Goal: Information Seeking & Learning: Learn about a topic

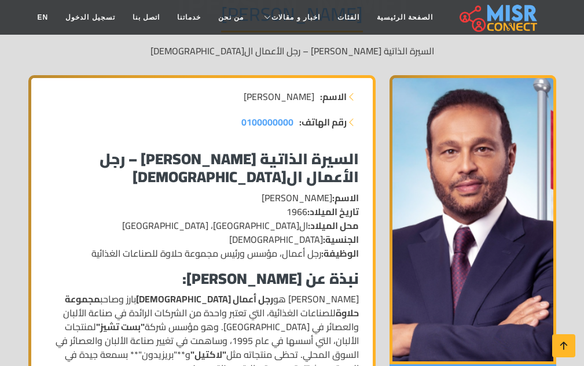
scroll to position [145, 0]
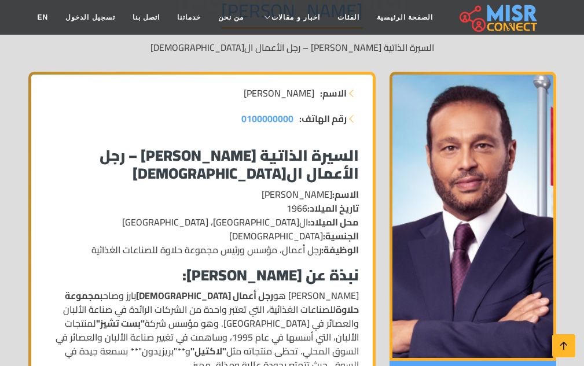
drag, startPoint x: 592, startPoint y: 50, endPoint x: 592, endPoint y: 75, distance: 24.3
click at [268, 135] on div "رقم الهاتف: 0100000000" at bounding box center [202, 124] width 328 height 25
click at [237, 167] on strong "السيرة الذاتية [PERSON_NAME] – رجل الأعمال ال[DEMOGRAPHIC_DATA]" at bounding box center [229, 164] width 259 height 46
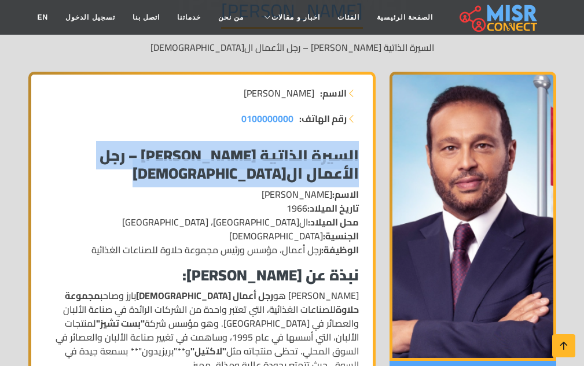
click at [237, 167] on strong "السيرة الذاتية [PERSON_NAME] – رجل الأعمال ال[DEMOGRAPHIC_DATA]" at bounding box center [229, 164] width 259 height 46
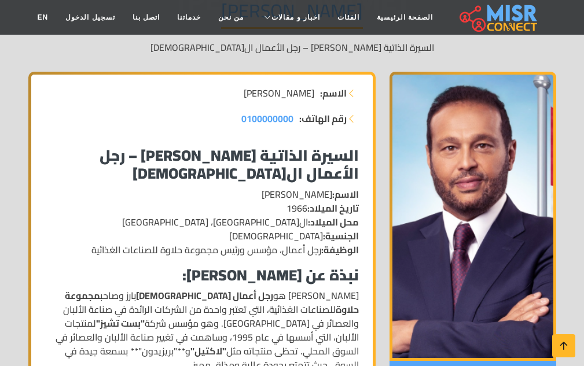
click at [276, 199] on p "الاسم: [PERSON_NAME] تاريخ الميلاد: [DEMOGRAPHIC_DATA] محل الميلاد: ال[GEOGRAPH…" at bounding box center [202, 222] width 314 height 69
click at [316, 212] on strong "تاريخ الميلاد:" at bounding box center [333, 208] width 52 height 17
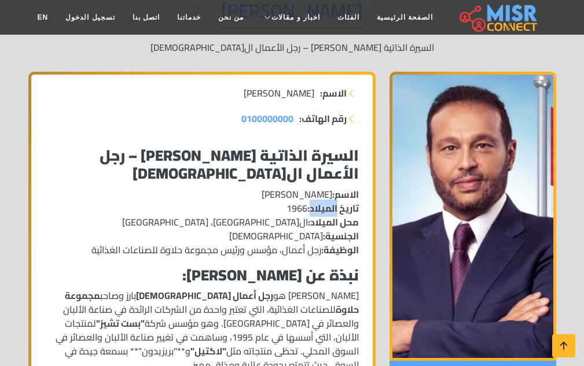
click at [316, 212] on strong "تاريخ الميلاد:" at bounding box center [333, 208] width 52 height 17
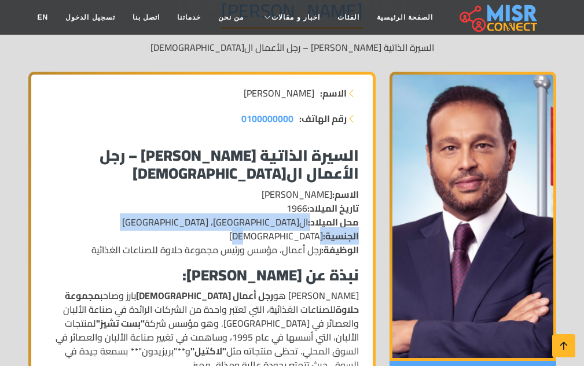
drag, startPoint x: 311, startPoint y: 221, endPoint x: 306, endPoint y: 234, distance: 14.1
click at [307, 233] on p "الاسم: [PERSON_NAME] تاريخ الميلاد: [DEMOGRAPHIC_DATA] محل الميلاد: ال[GEOGRAPH…" at bounding box center [202, 222] width 314 height 69
click at [302, 241] on p "الاسم: [PERSON_NAME] تاريخ الميلاد: [DEMOGRAPHIC_DATA] محل الميلاد: ال[GEOGRAPH…" at bounding box center [202, 222] width 314 height 69
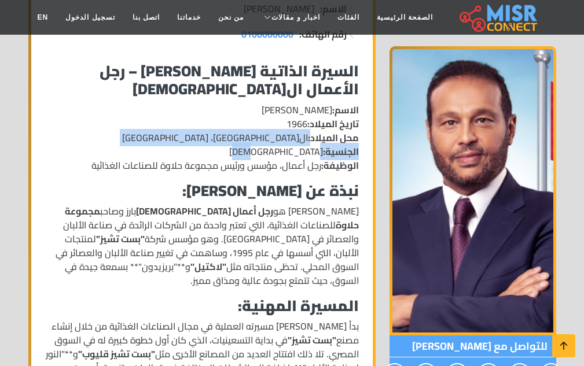
scroll to position [250, 0]
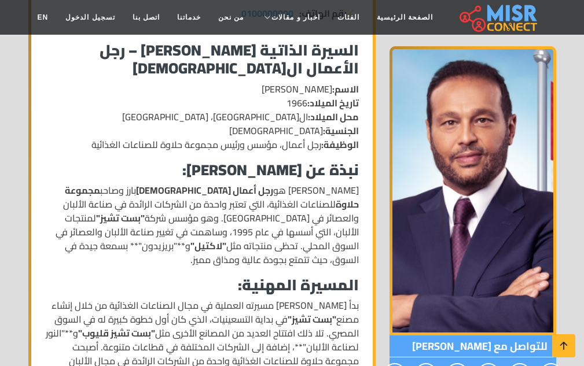
click at [309, 234] on p "[PERSON_NAME] هو رجل أعمال [DEMOGRAPHIC_DATA] بارز وصاحب مجموعة حلاوة للصناعات …" at bounding box center [202, 224] width 314 height 83
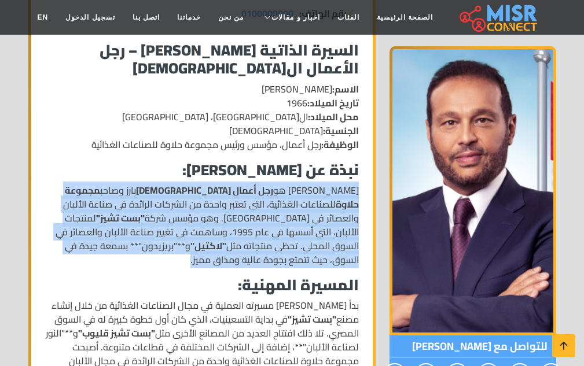
click at [309, 234] on p "[PERSON_NAME] هو رجل أعمال [DEMOGRAPHIC_DATA] بارز وصاحب مجموعة حلاوة للصناعات …" at bounding box center [202, 224] width 314 height 83
click at [341, 267] on p "[PERSON_NAME] هو رجل أعمال [DEMOGRAPHIC_DATA] بارز وصاحب مجموعة حلاوة للصناعات …" at bounding box center [202, 224] width 314 height 83
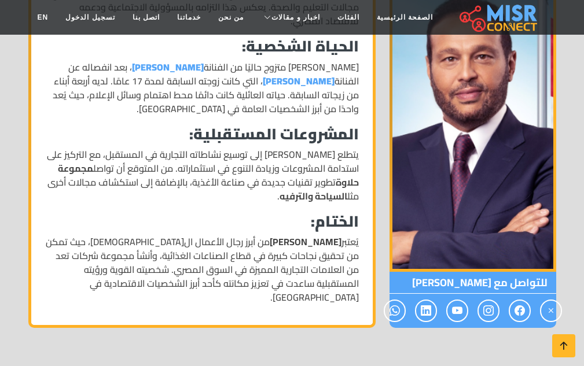
scroll to position [796, 0]
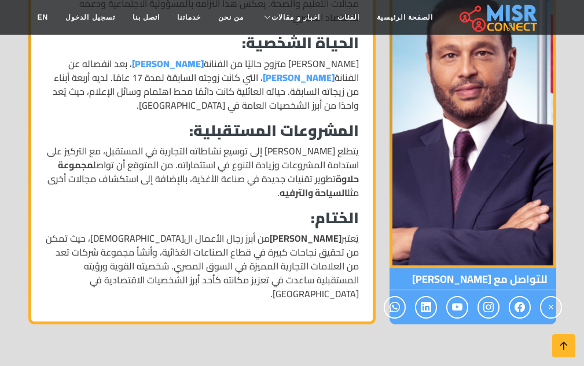
click at [208, 166] on p "يتطلع [PERSON_NAME] إلى توسيع نشاطاته التجارية في المستقبل، مع التركيز على استد…" at bounding box center [202, 172] width 314 height 56
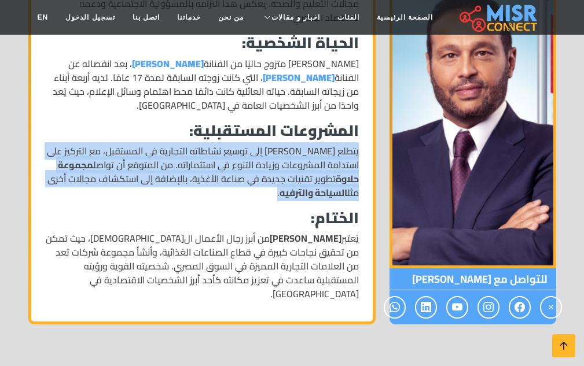
click at [208, 166] on p "يتطلع [PERSON_NAME] إلى توسيع نشاطاته التجارية في المستقبل، مع التركيز على استد…" at bounding box center [202, 172] width 314 height 56
click at [252, 177] on p "يتطلع [PERSON_NAME] إلى توسيع نشاطاته التجارية في المستقبل، مع التركيز على استد…" at bounding box center [202, 172] width 314 height 56
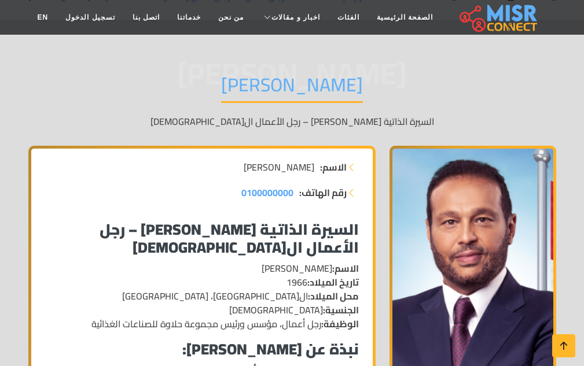
scroll to position [0, 0]
